Goal: Share content: Share content

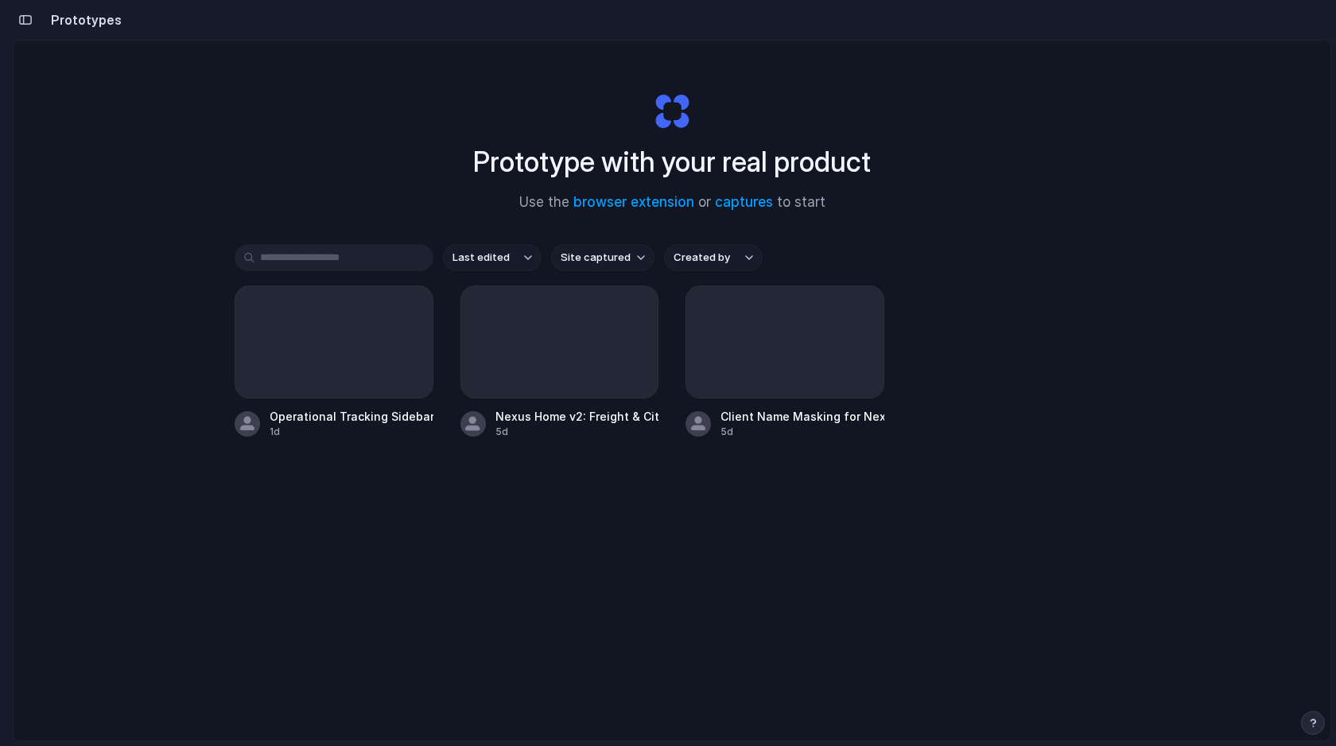
scroll to position [84, 0]
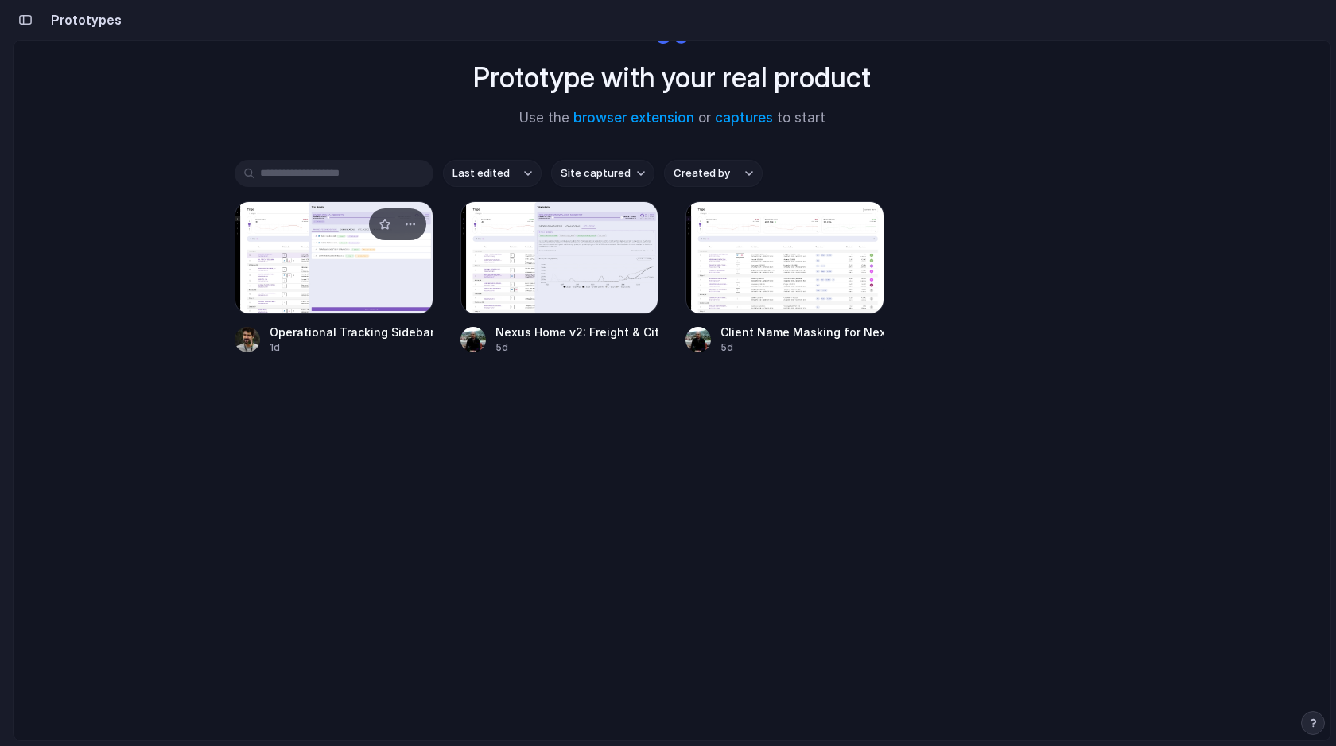
click at [335, 249] on div at bounding box center [334, 257] width 199 height 113
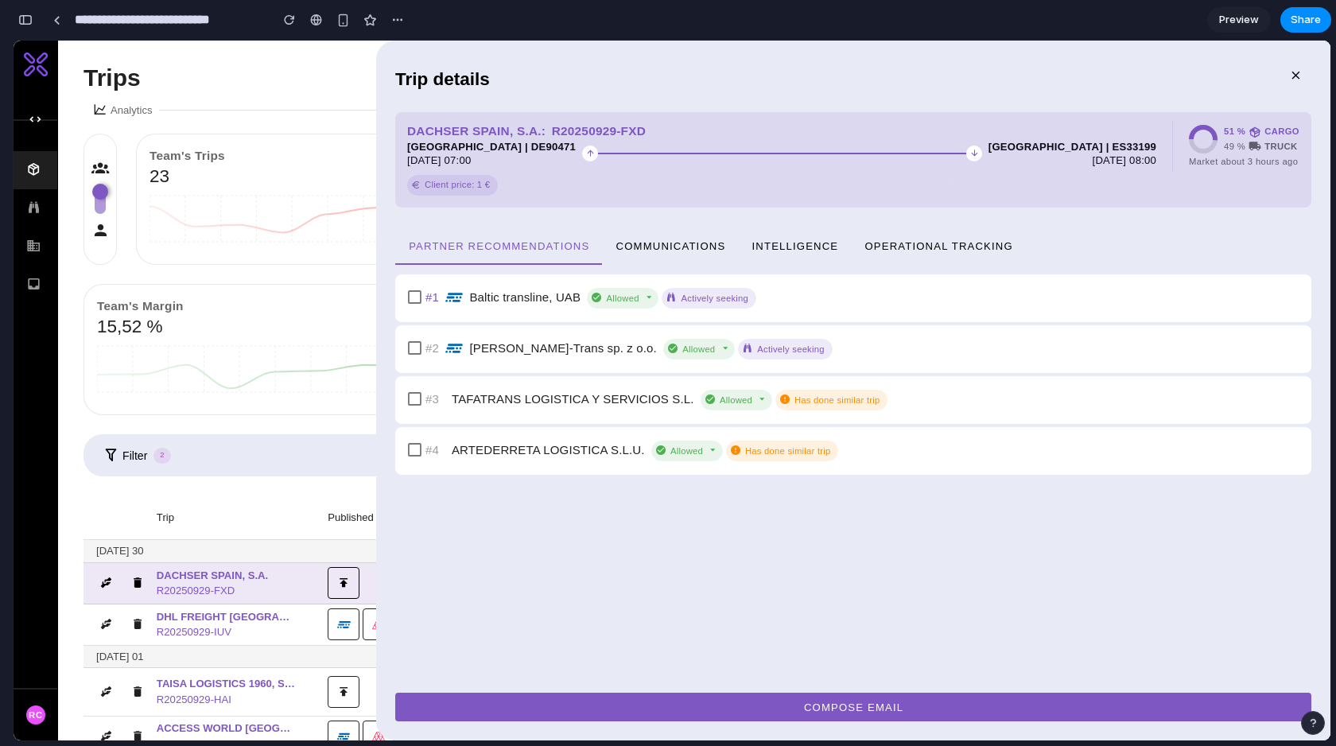
click at [956, 241] on span "Operational Tracking" at bounding box center [939, 245] width 150 height 12
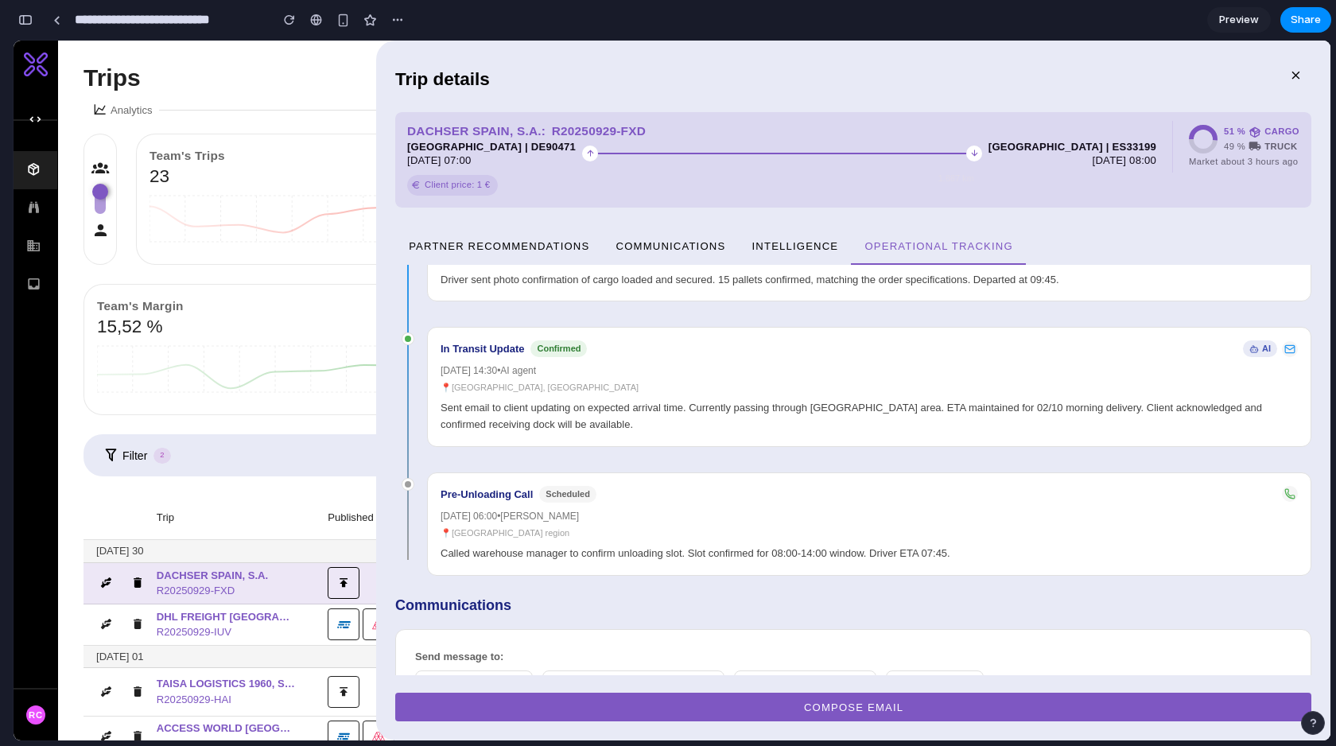
scroll to position [938, 0]
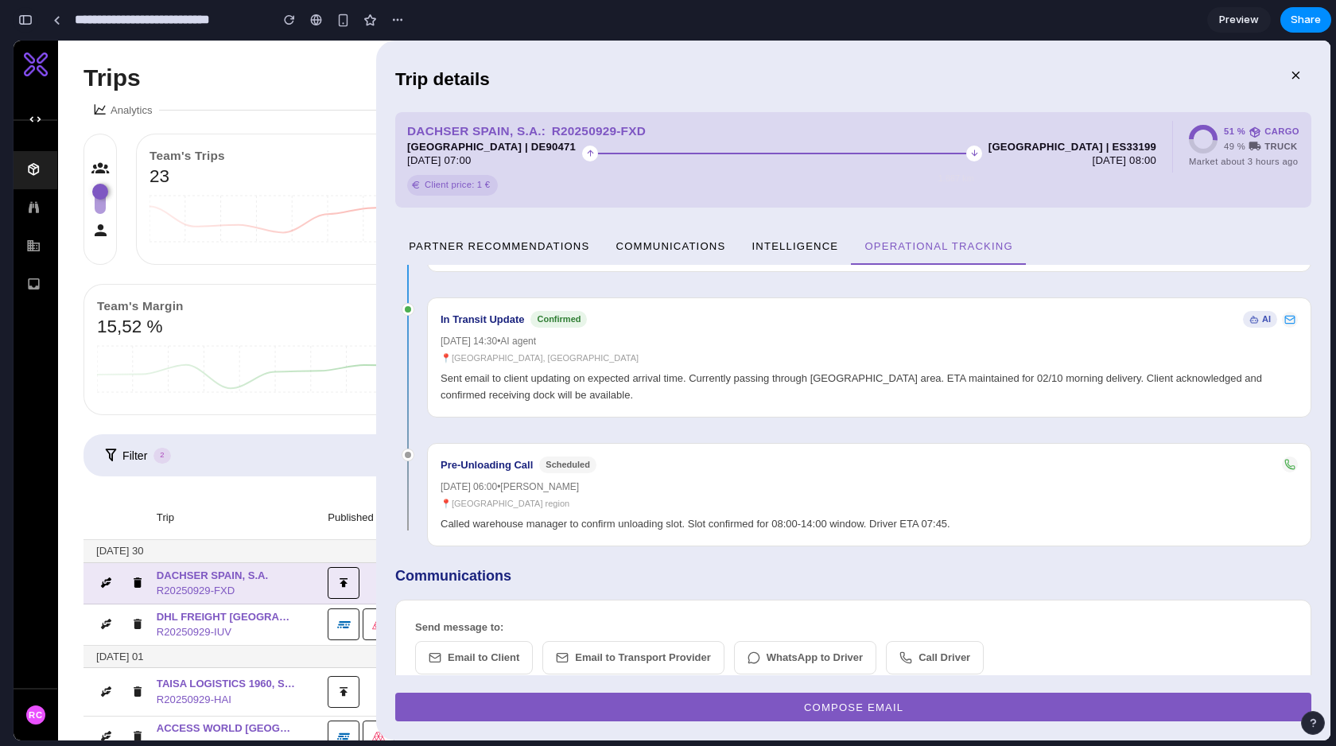
click at [21, 20] on div "button" at bounding box center [25, 19] width 14 height 11
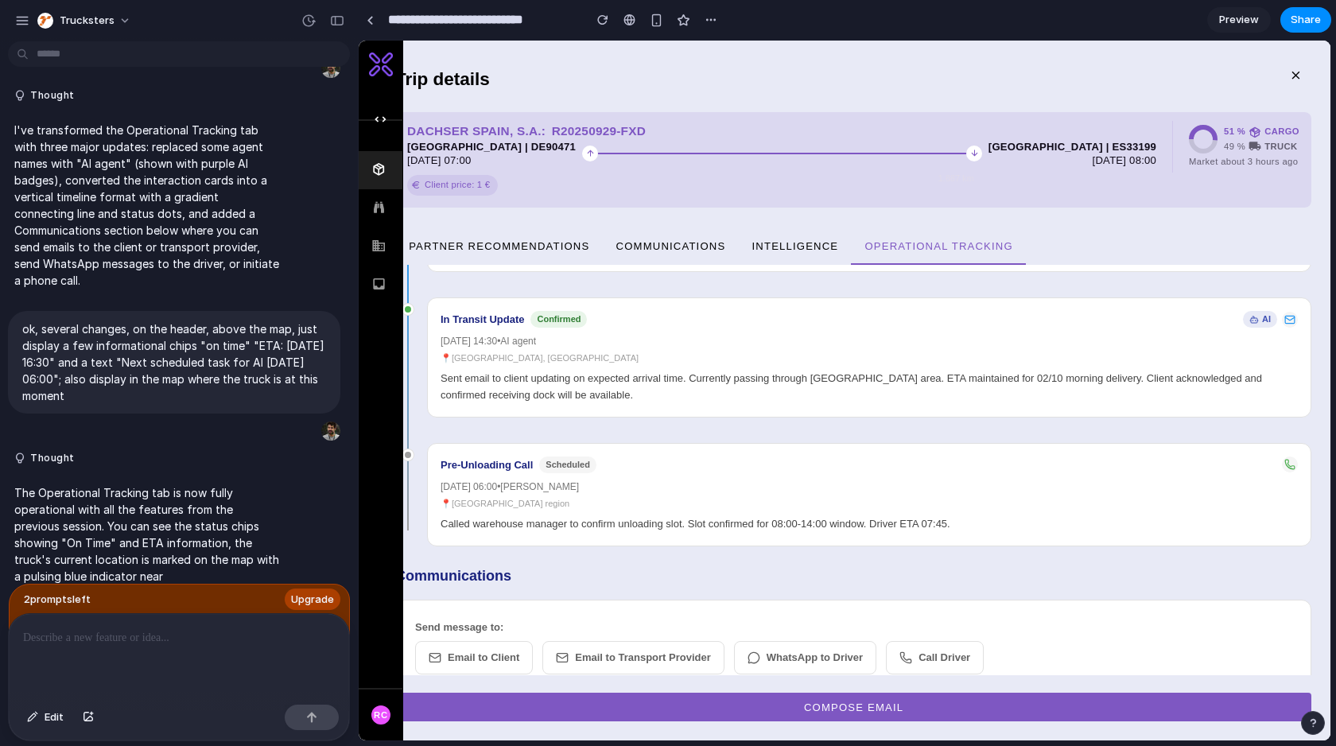
scroll to position [0, 0]
click at [112, 649] on div at bounding box center [179, 656] width 340 height 84
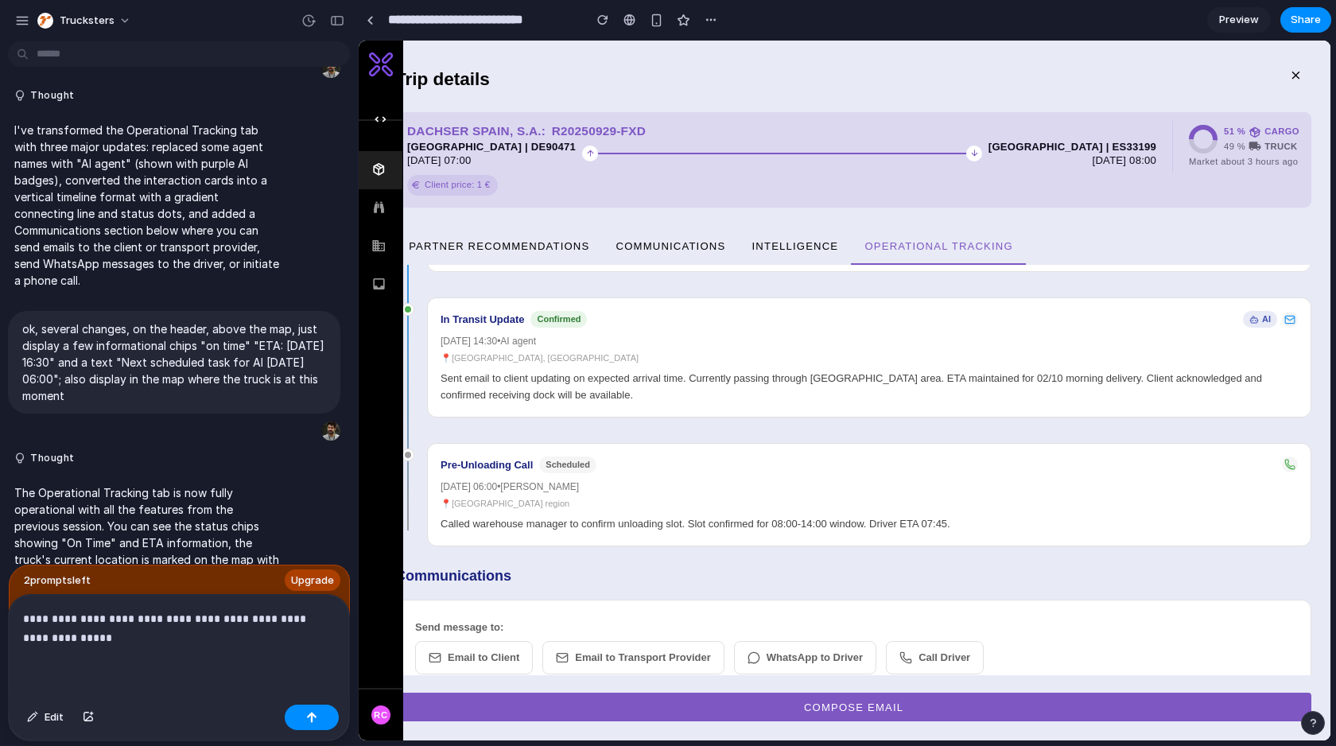
scroll to position [2217, 0]
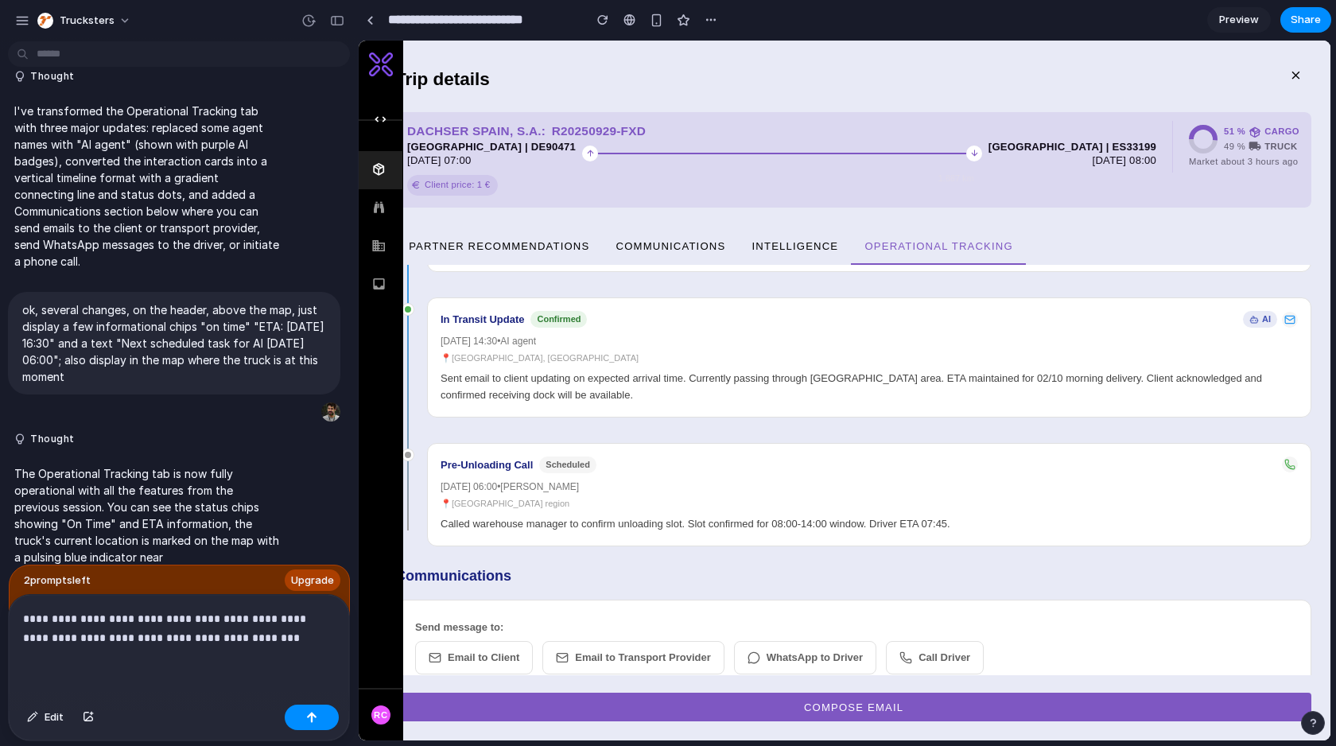
drag, startPoint x: 207, startPoint y: 615, endPoint x: 217, endPoint y: 632, distance: 20.3
click at [206, 615] on p "**********" at bounding box center [179, 628] width 312 height 38
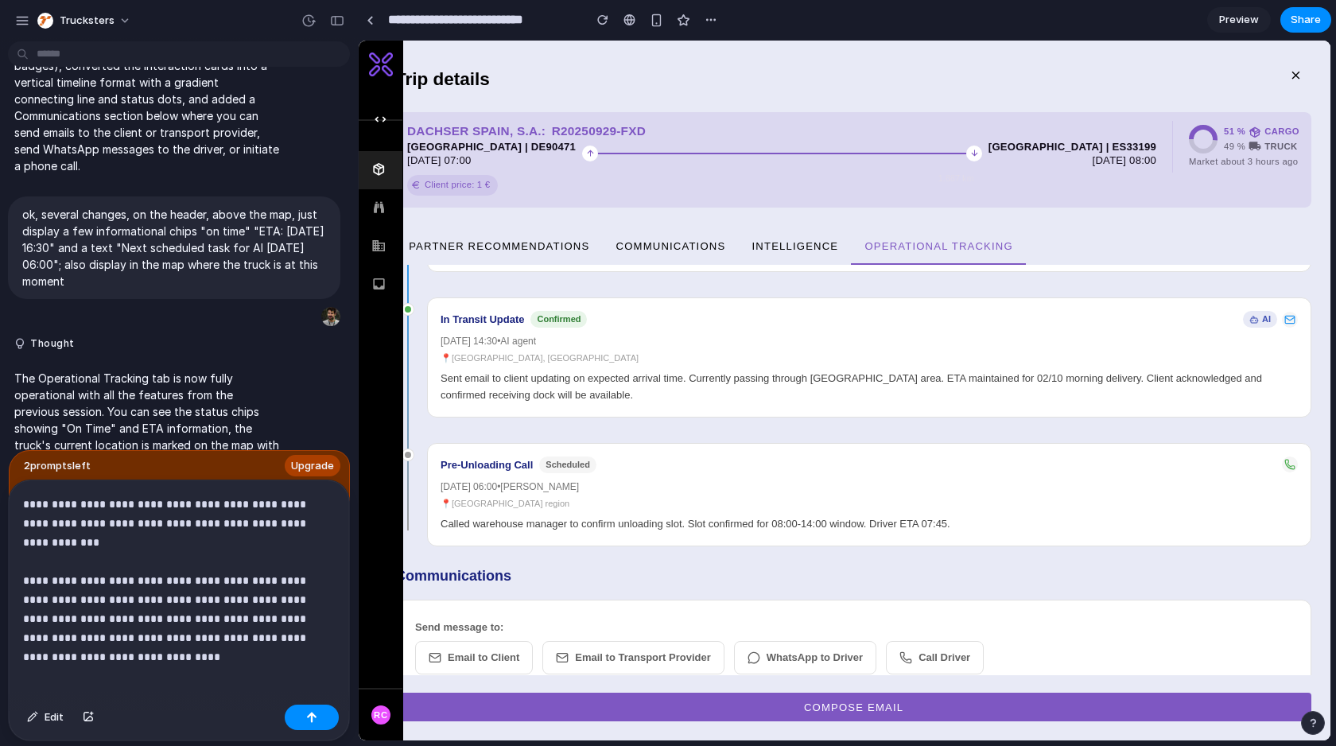
scroll to position [2331, 0]
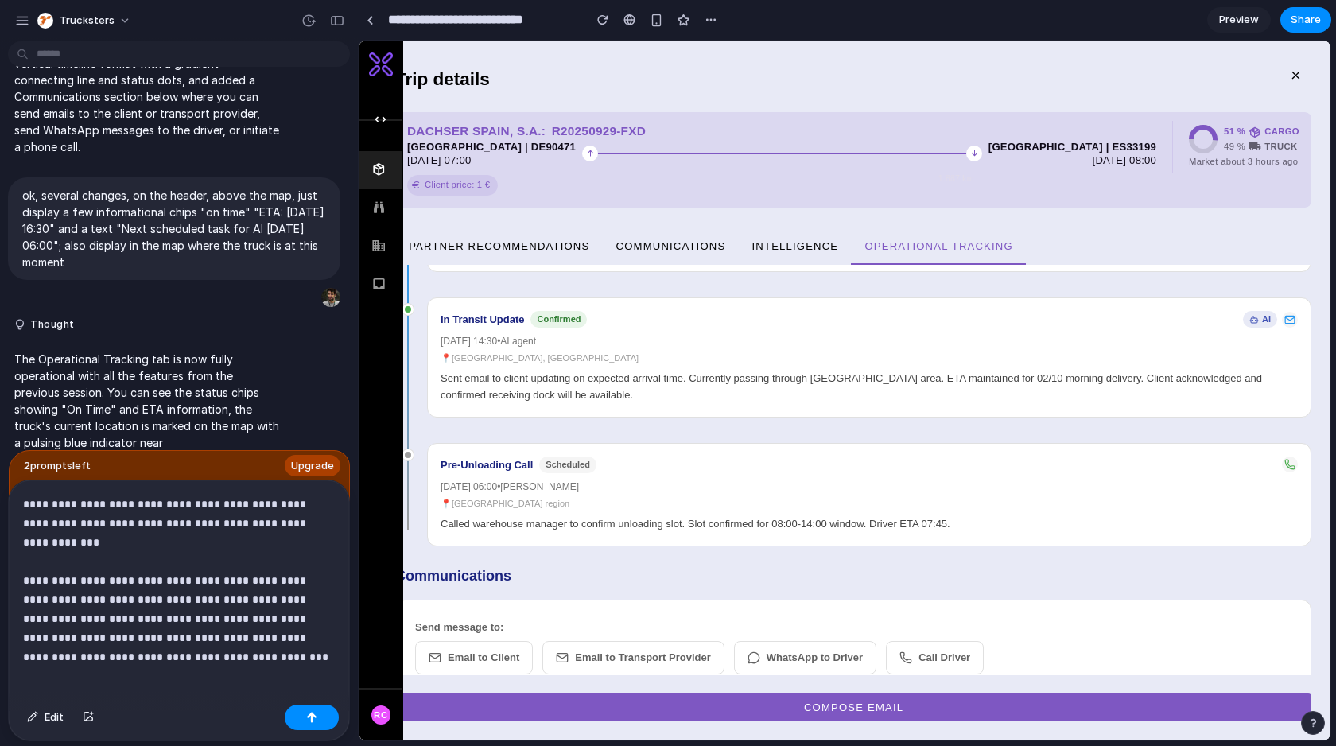
click at [32, 637] on p "**********" at bounding box center [179, 571] width 312 height 153
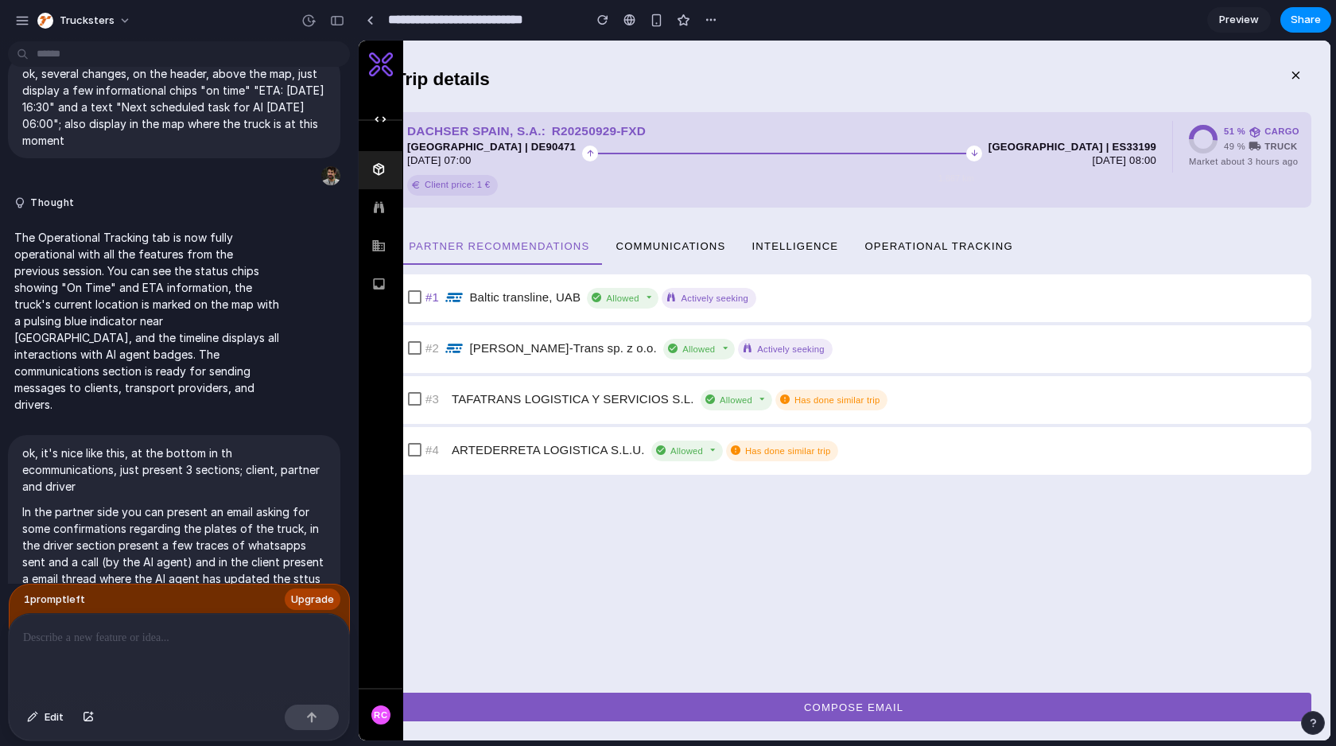
scroll to position [2962, 0]
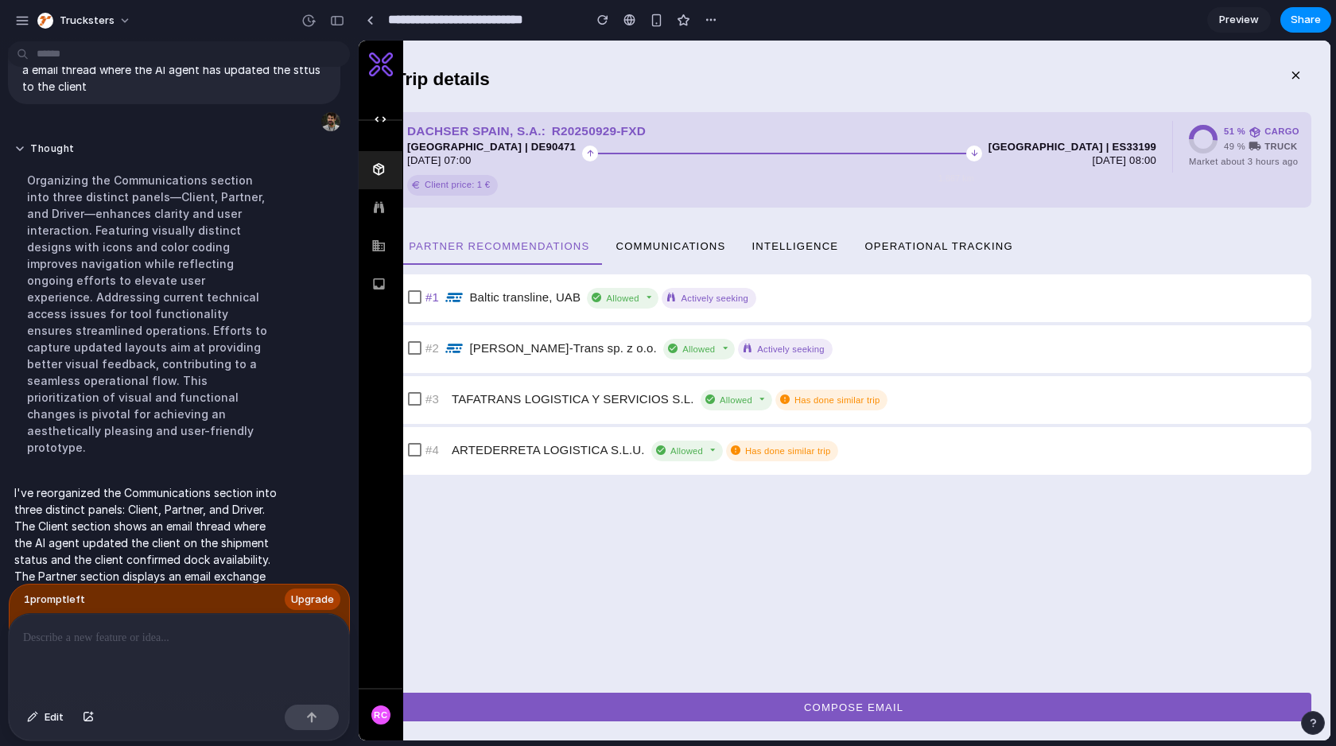
click at [709, 330] on div "#2 [PERSON_NAME]-Trans sp. z o.o. Allowed Actively seeking" at bounding box center [853, 349] width 913 height 45
click at [926, 257] on button "Operational Tracking" at bounding box center [938, 246] width 175 height 38
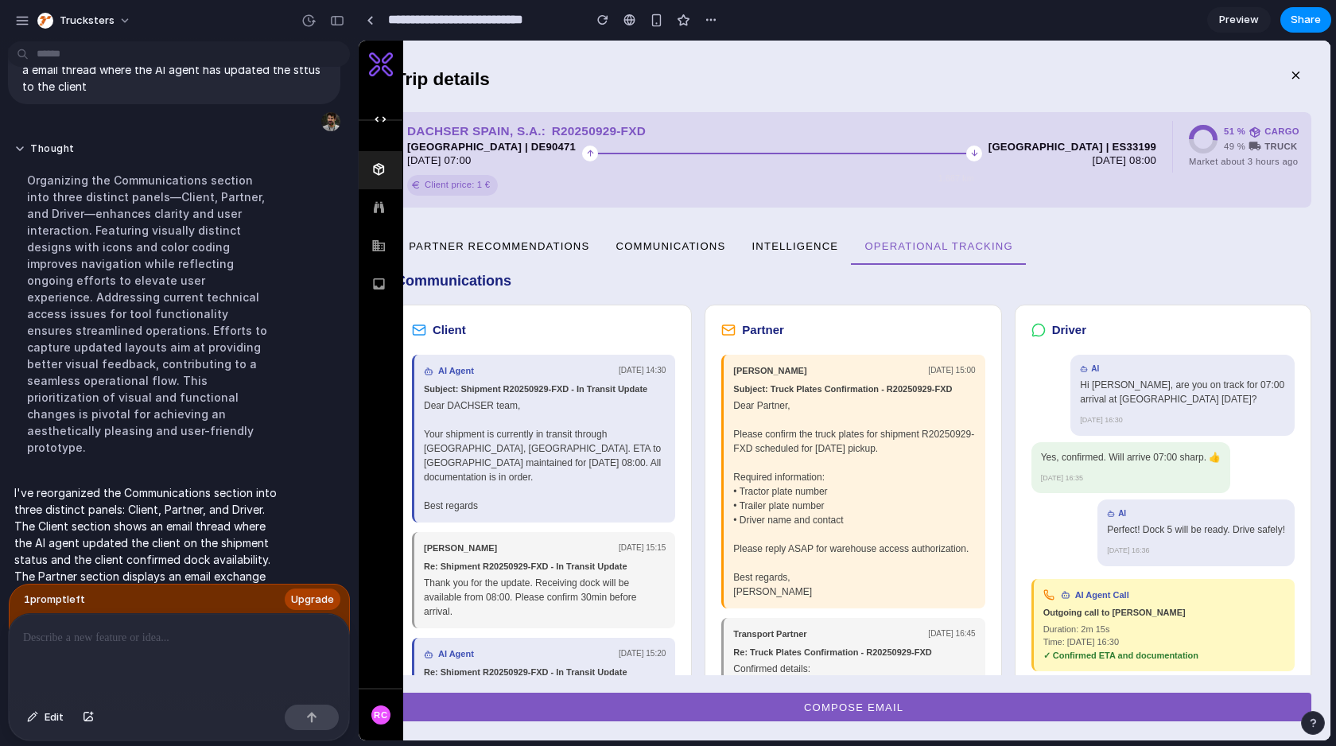
scroll to position [1284, 0]
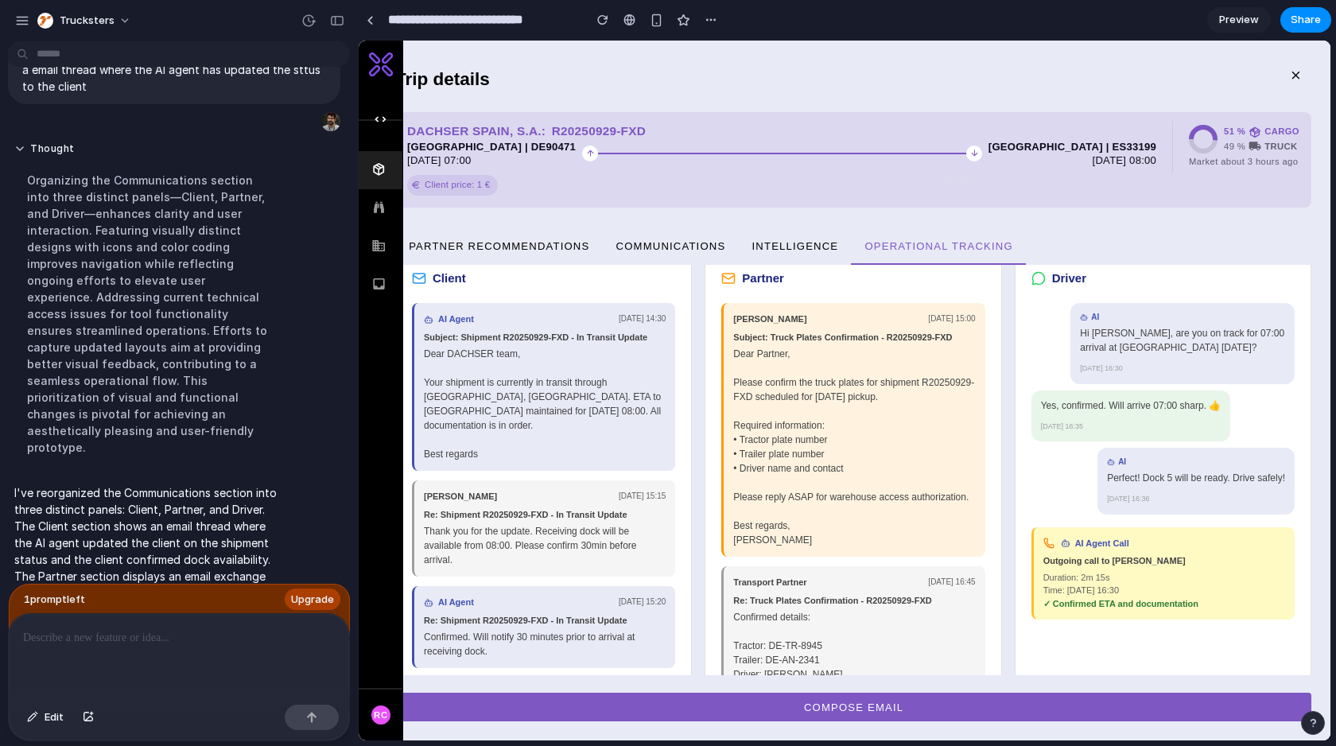
click at [153, 666] on div at bounding box center [179, 656] width 340 height 84
click at [149, 661] on div at bounding box center [179, 656] width 340 height 84
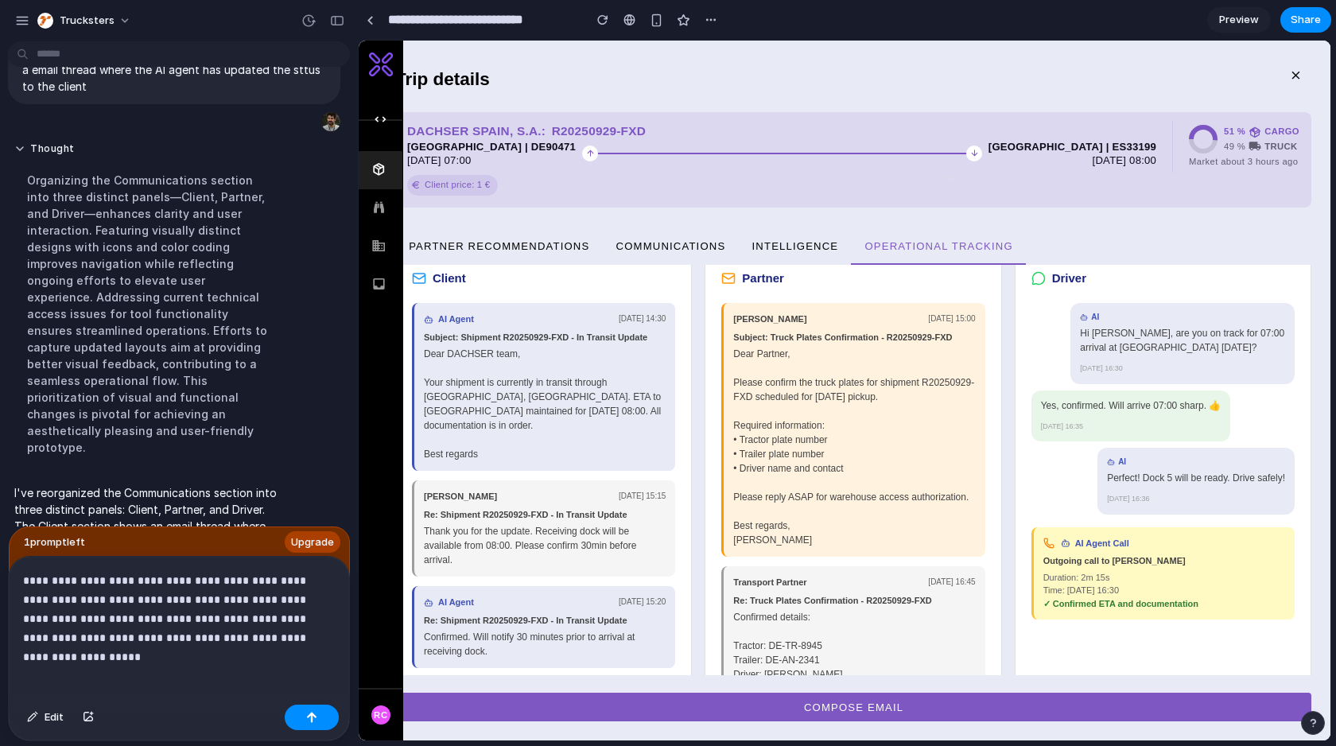
drag, startPoint x: 64, startPoint y: 635, endPoint x: 129, endPoint y: 694, distance: 87.3
click at [64, 635] on p "**********" at bounding box center [179, 609] width 312 height 76
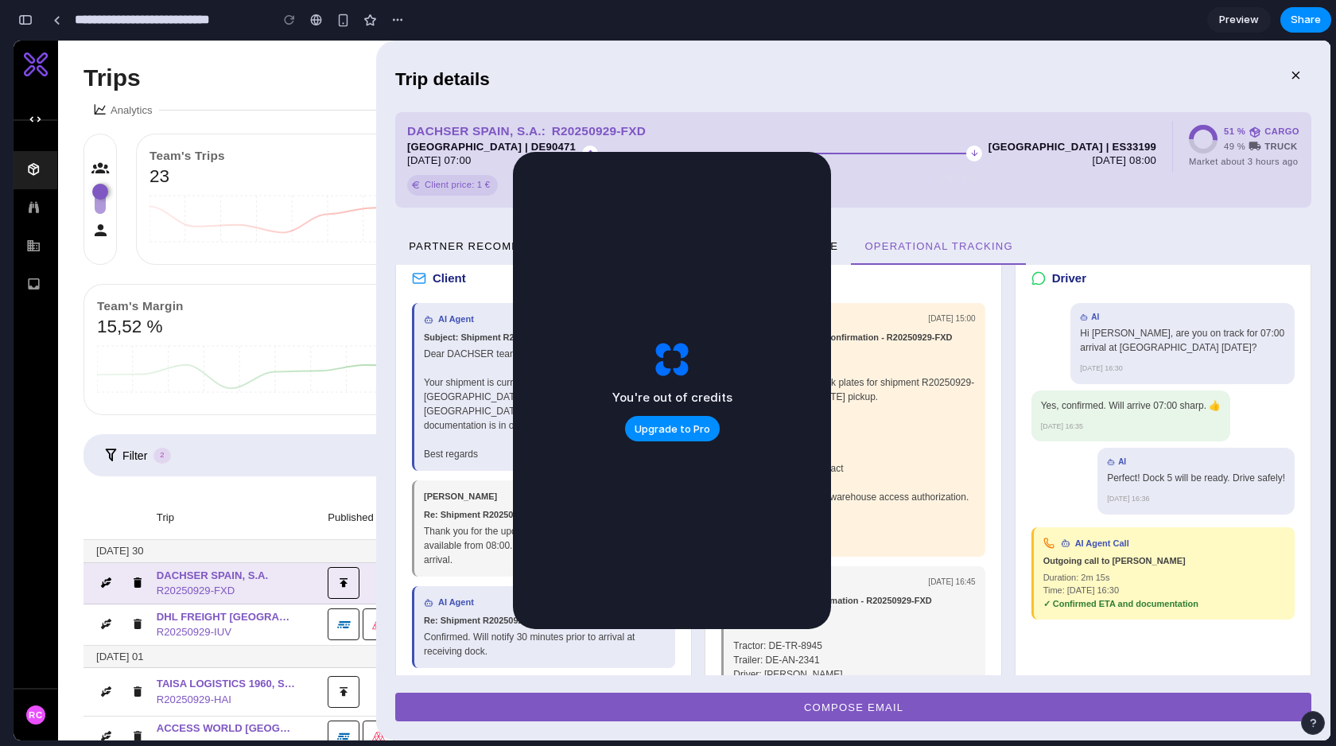
scroll to position [6816, 0]
click at [398, 302] on div "Client AI Agent [DATE] 14:30 Subject: Shipment R20250929-FXD - In Transit Updat…" at bounding box center [543, 502] width 297 height 499
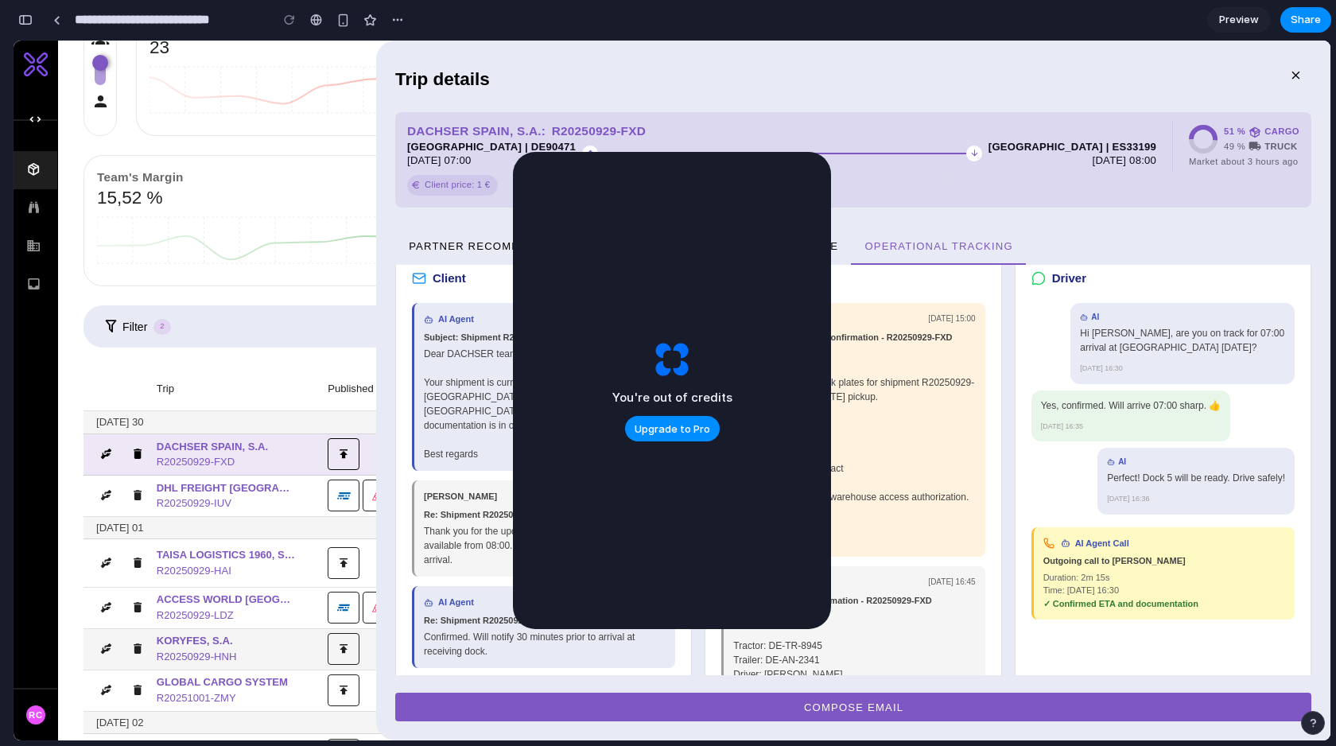
scroll to position [0, 0]
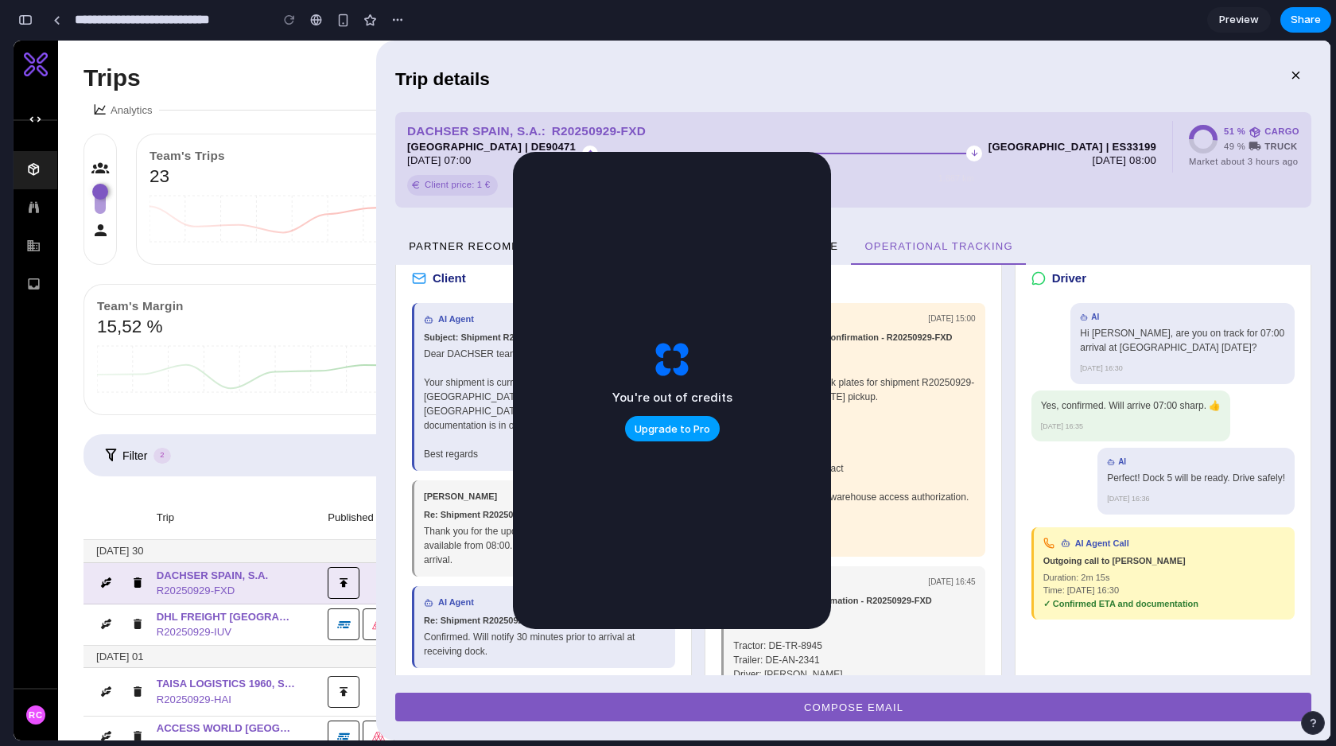
click at [682, 433] on span "Upgrade to Pro" at bounding box center [673, 430] width 76 height 16
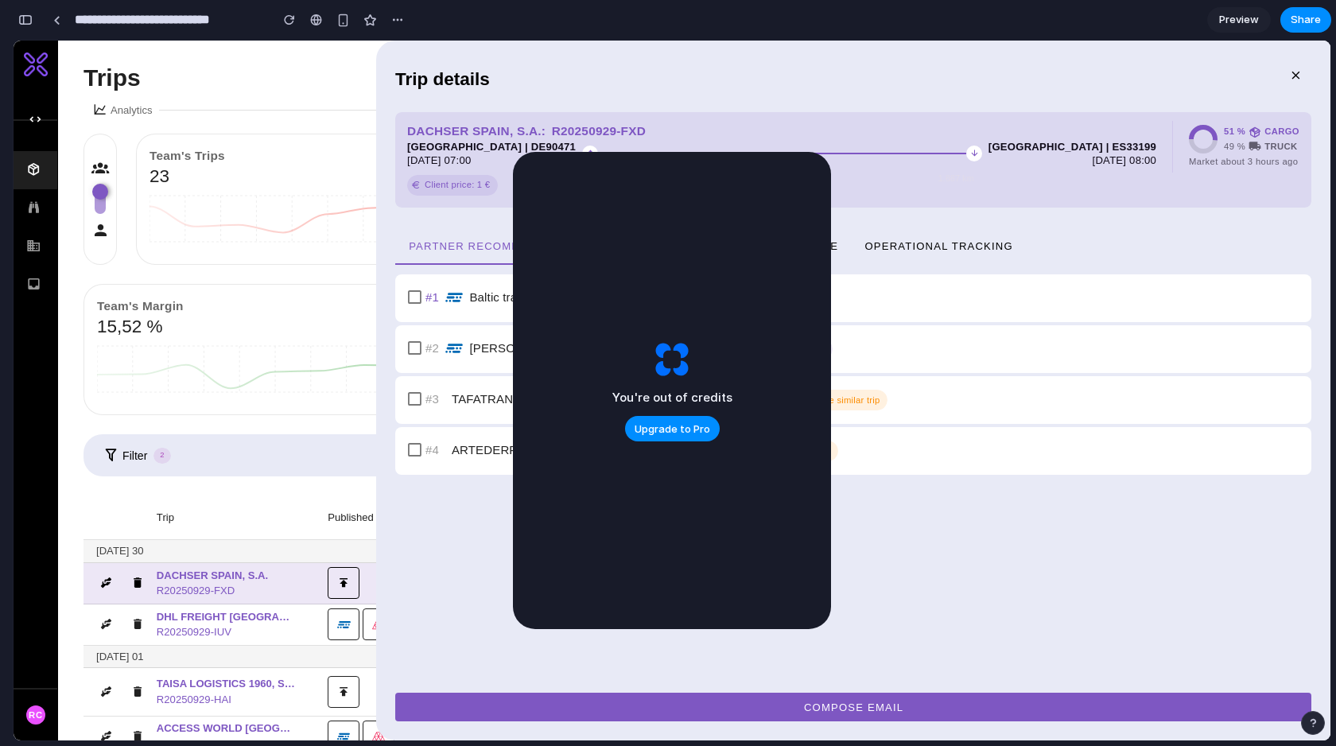
click at [428, 330] on div "#2 [PERSON_NAME]-Trans sp. z o.o. Allowed Actively seeking" at bounding box center [853, 349] width 913 height 45
click at [886, 238] on button "Operational Tracking" at bounding box center [938, 246] width 175 height 38
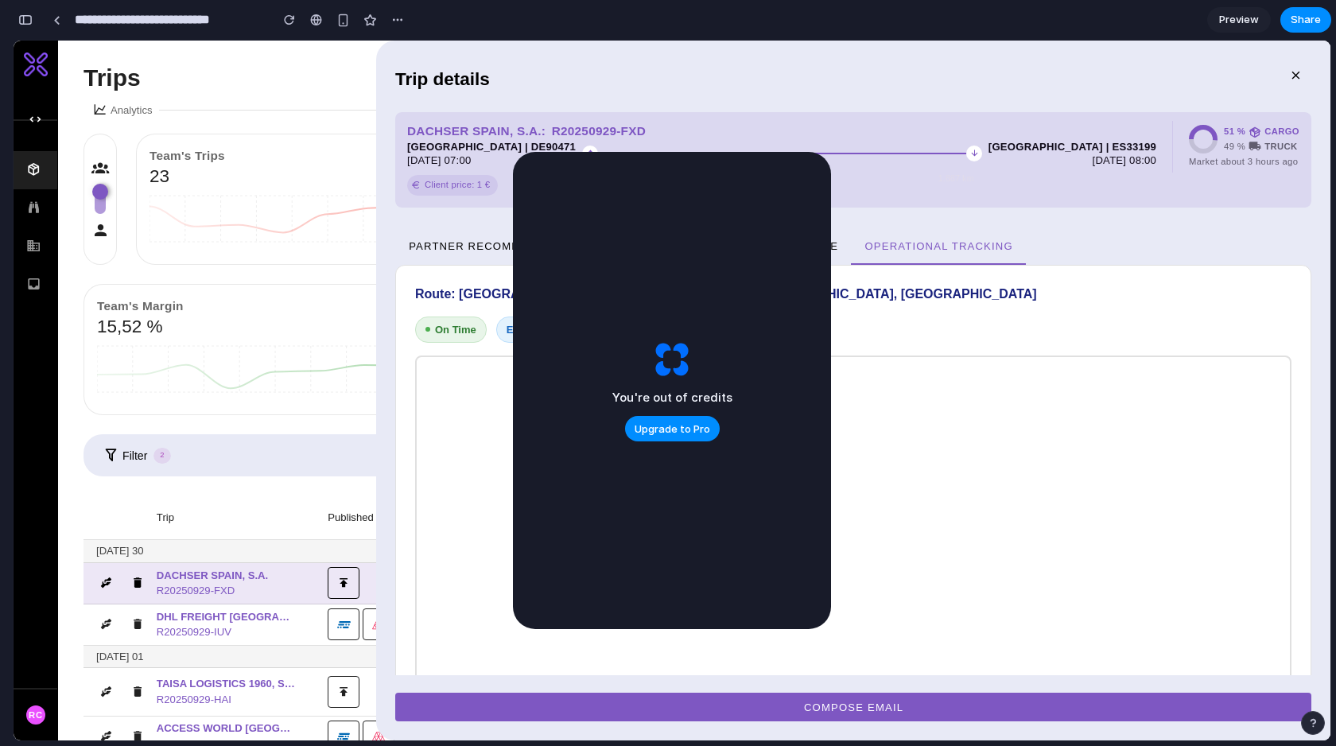
click at [894, 243] on span "Operational Tracking" at bounding box center [939, 245] width 150 height 12
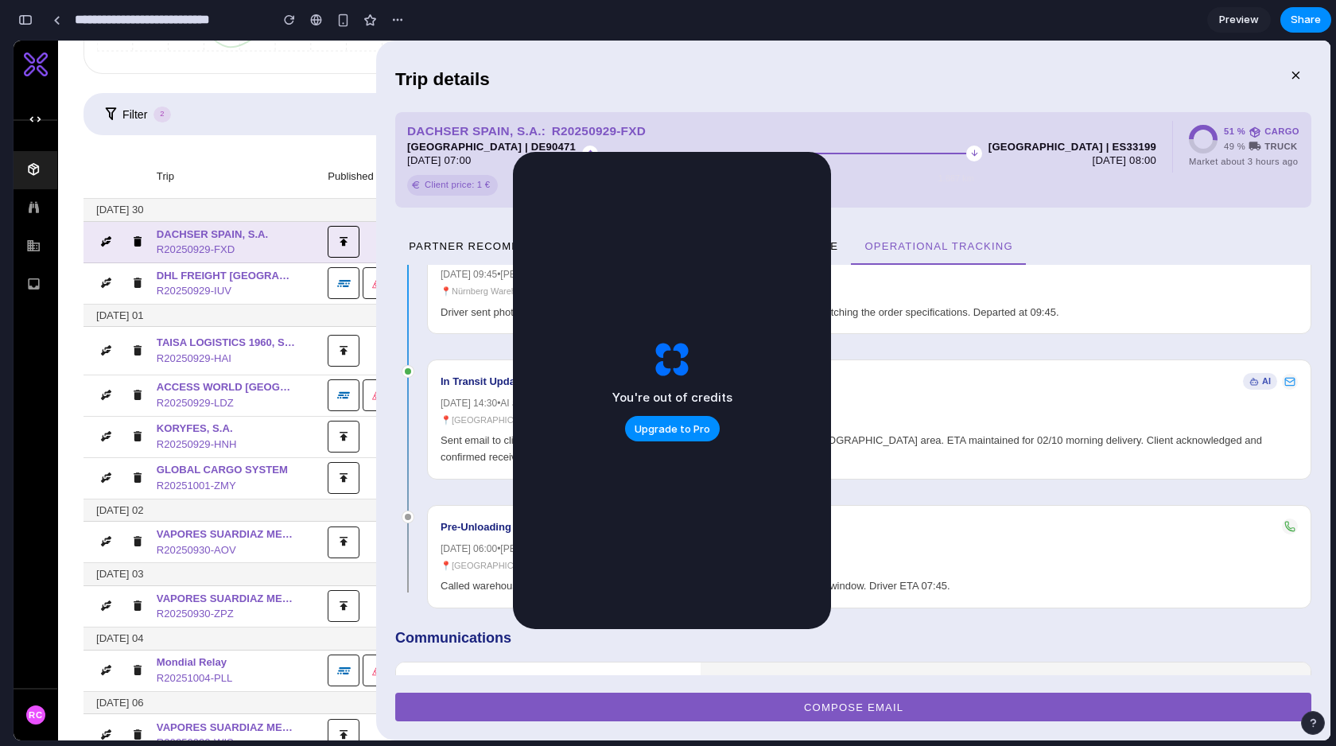
drag, startPoint x: 863, startPoint y: 654, endPoint x: 937, endPoint y: 623, distance: 80.2
click at [863, 662] on button "Transport Partner" at bounding box center [853, 684] width 305 height 45
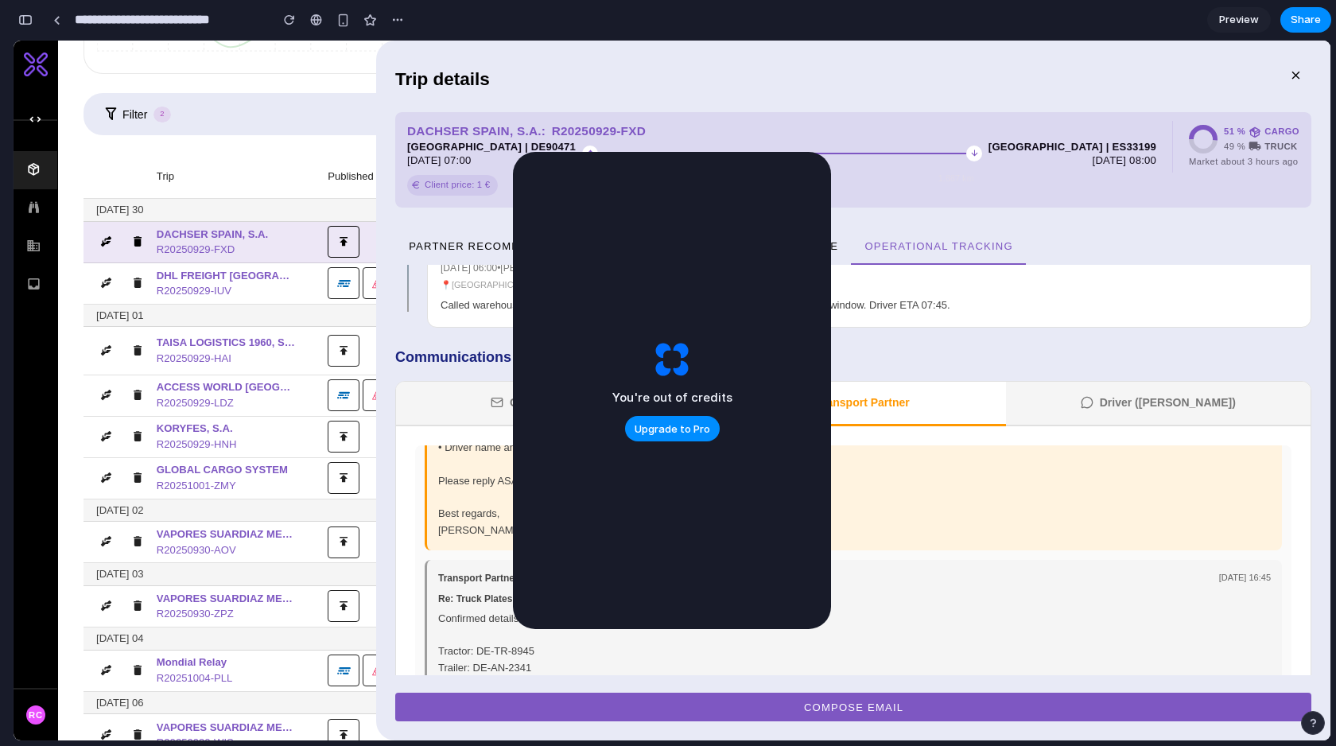
scroll to position [1092, 0]
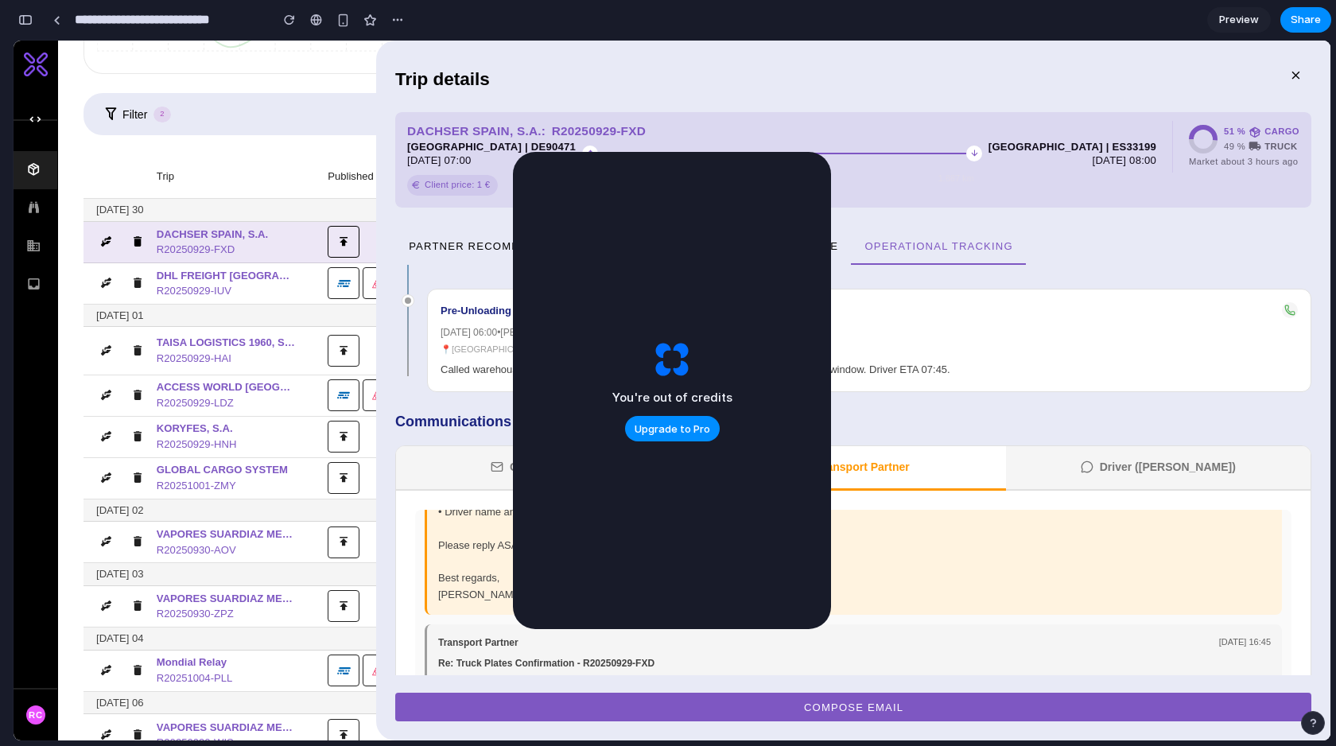
click at [1148, 446] on button "Driver ([PERSON_NAME])" at bounding box center [1158, 468] width 305 height 45
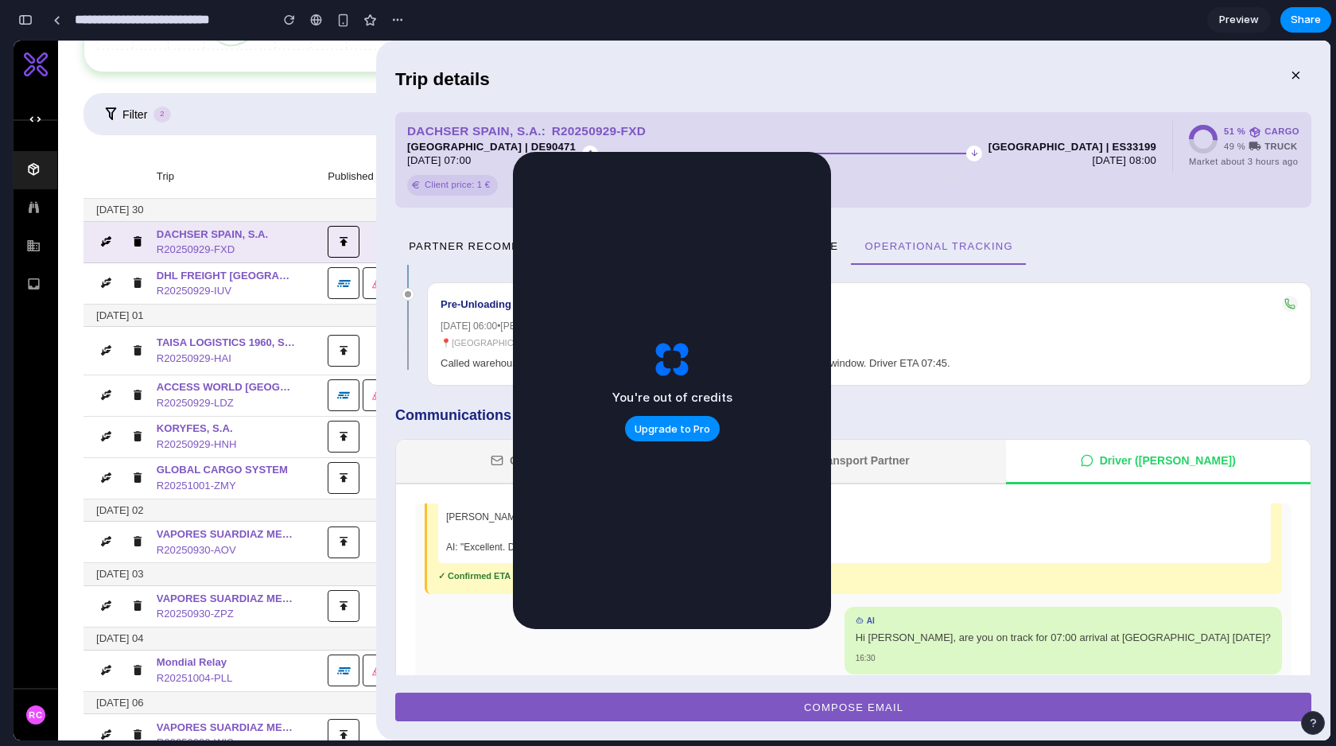
scroll to position [1086, 0]
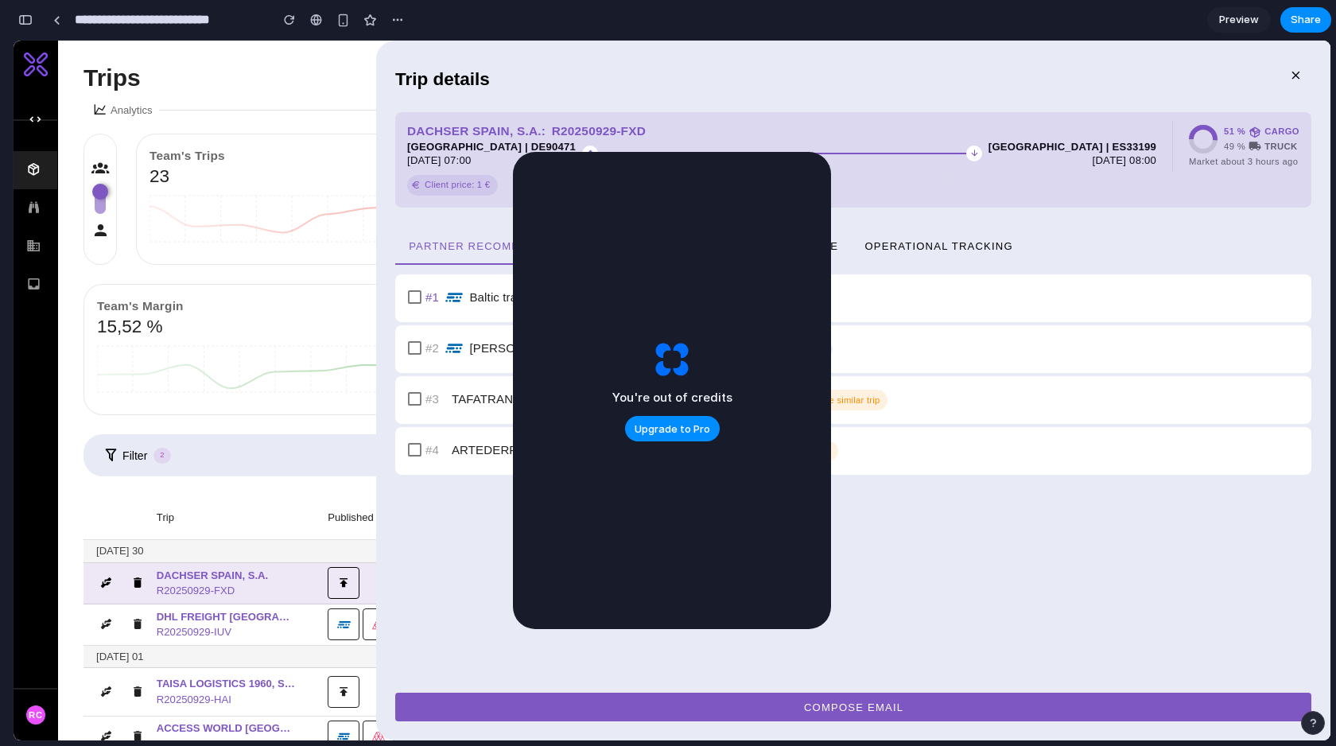
click at [780, 215] on div "You're out of credits Upgrade to Pro" at bounding box center [672, 390] width 318 height 477
click at [1316, 14] on span "Share" at bounding box center [1306, 20] width 30 height 16
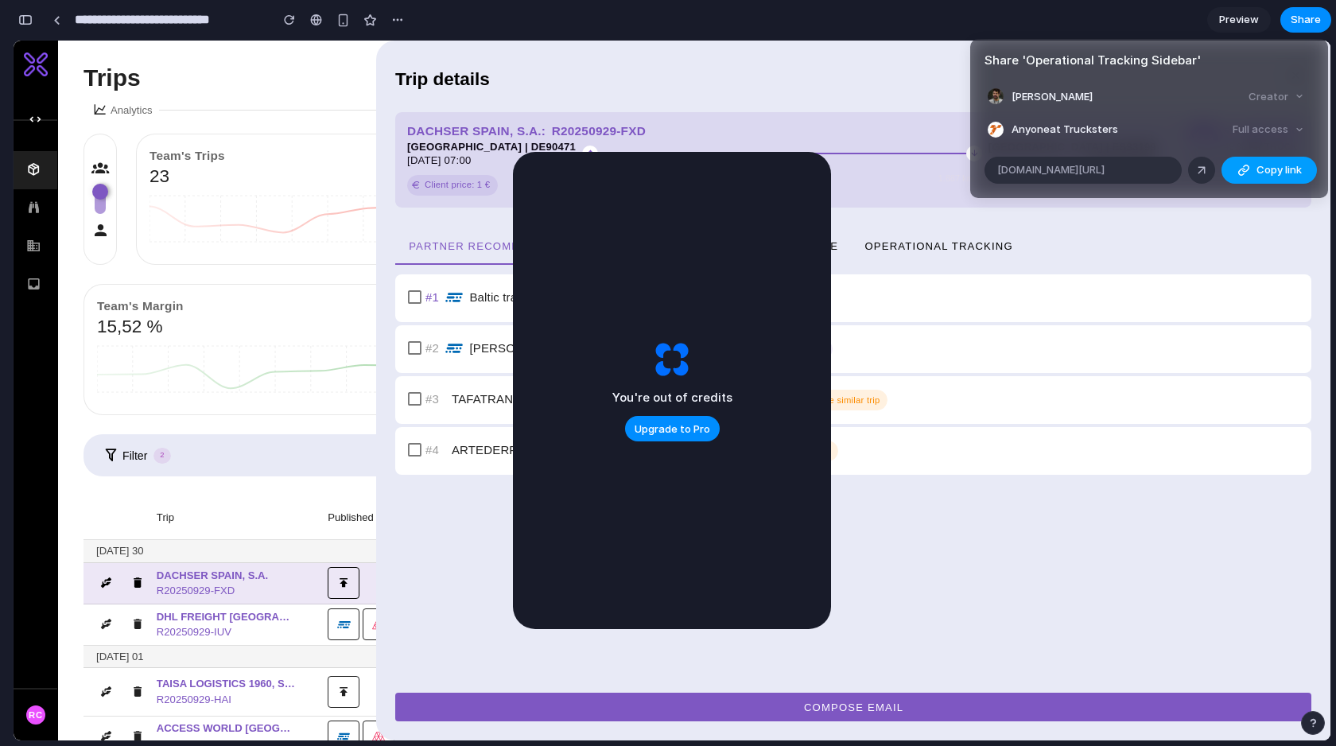
click at [1283, 169] on span "Copy link" at bounding box center [1279, 170] width 45 height 16
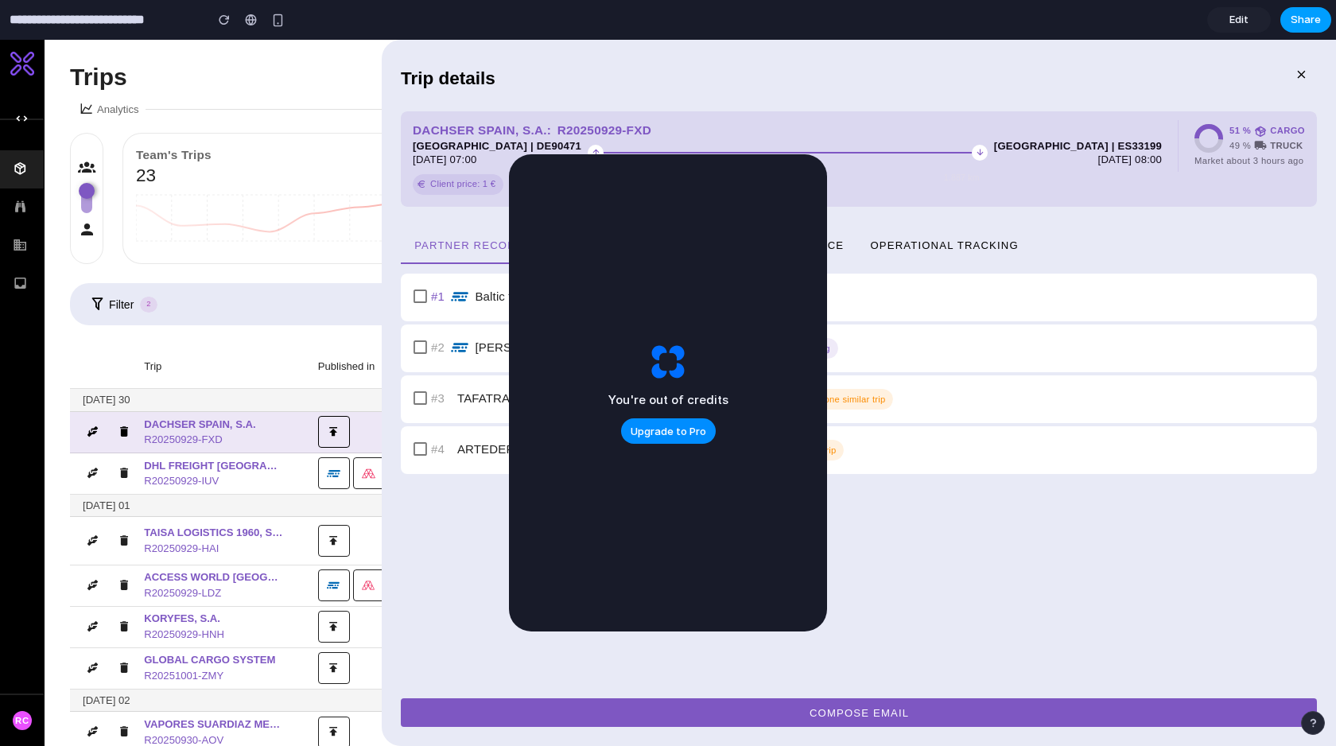
click at [1295, 25] on span "Share" at bounding box center [1306, 20] width 30 height 16
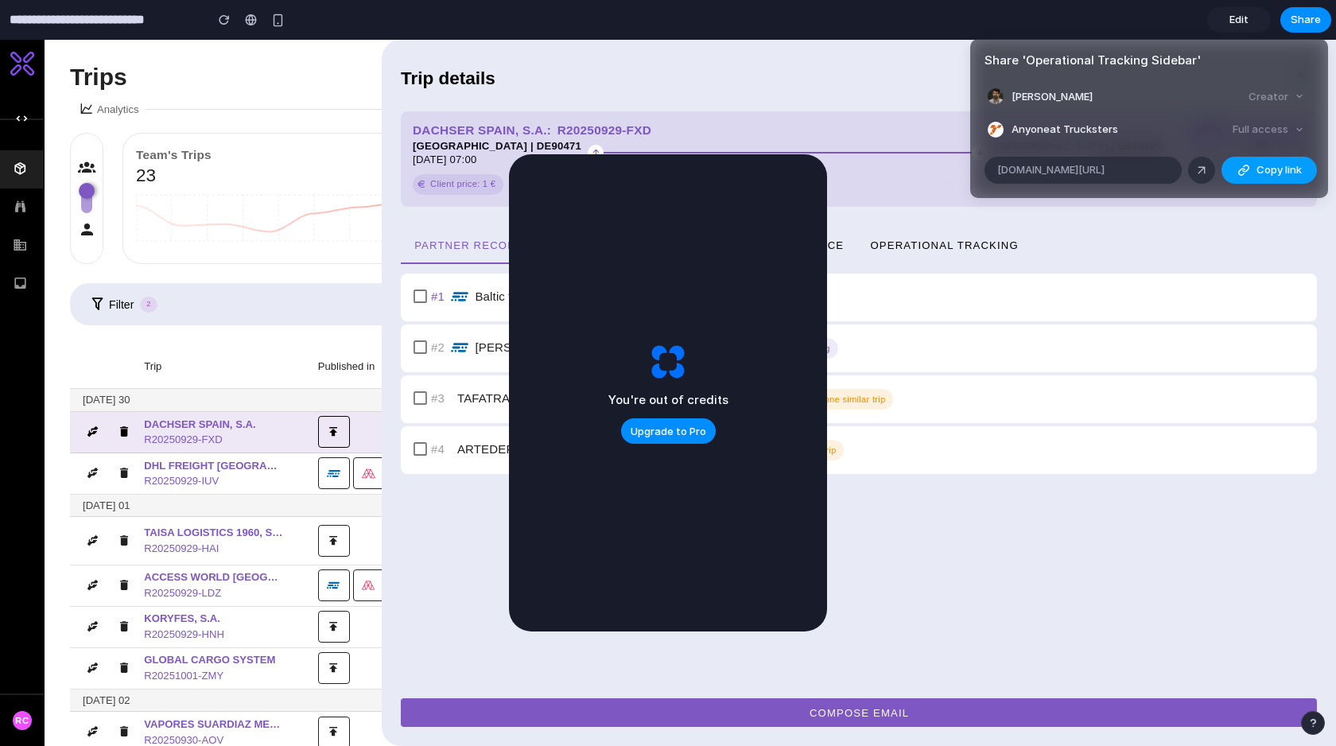
click at [1257, 171] on span "Copy link" at bounding box center [1279, 170] width 45 height 16
